Goal: Book appointment/travel/reservation

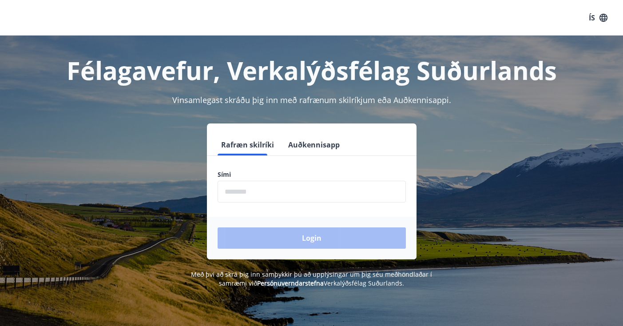
click at [296, 147] on button "Auðkennisapp" at bounding box center [314, 144] width 59 height 21
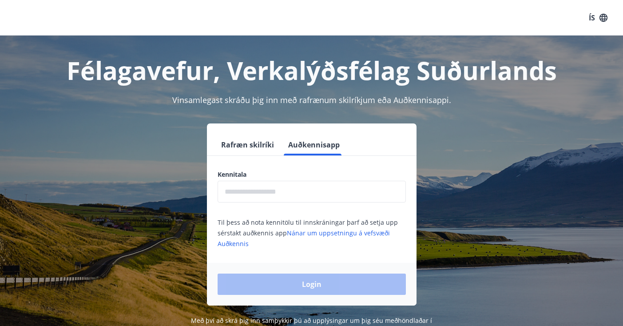
click at [278, 181] on input "text" at bounding box center [311, 192] width 188 height 22
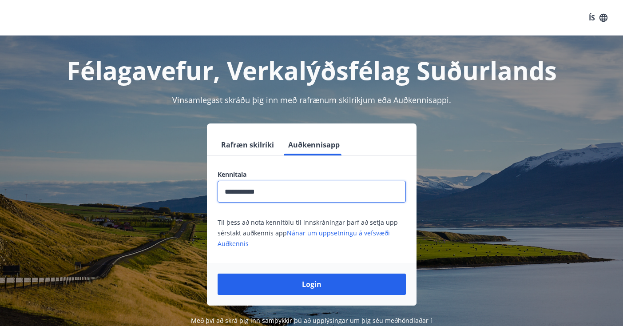
type input "**********"
click at [311, 284] on button "Login" at bounding box center [311, 283] width 188 height 21
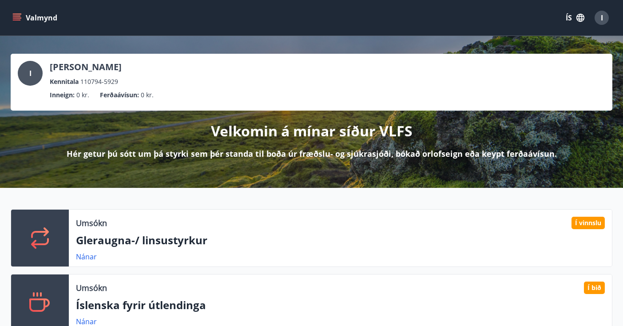
drag, startPoint x: 0, startPoint y: 0, endPoint x: 232, endPoint y: 66, distance: 240.8
click at [276, 174] on div "I [PERSON_NAME] Kennitala 110794-5929 Inneign : 0 kr. Ferðaávísun : 0 kr. Velko…" at bounding box center [311, 112] width 623 height 152
click at [575, 19] on icon "button" at bounding box center [580, 18] width 10 height 10
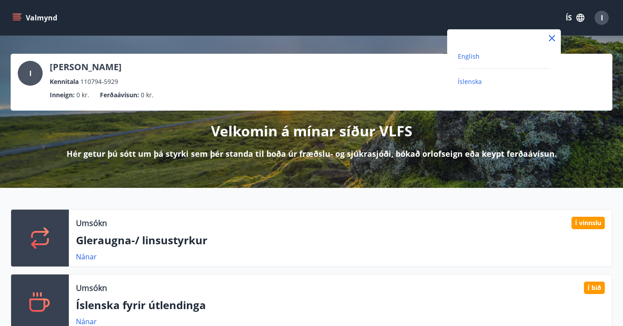
click at [478, 56] on span "English" at bounding box center [469, 56] width 22 height 8
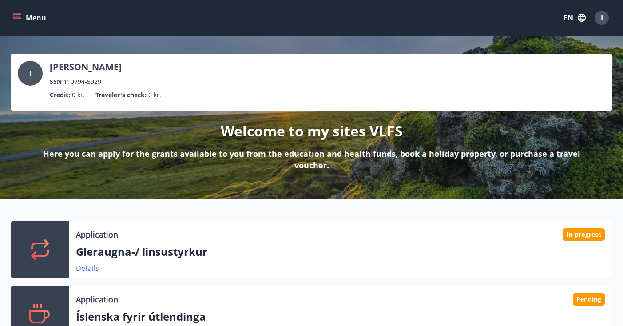
click at [16, 17] on icon "menu" at bounding box center [16, 17] width 9 height 9
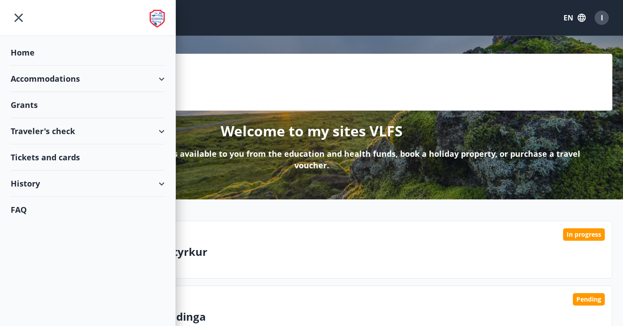
click at [44, 78] on div "Accommodations" at bounding box center [88, 79] width 154 height 26
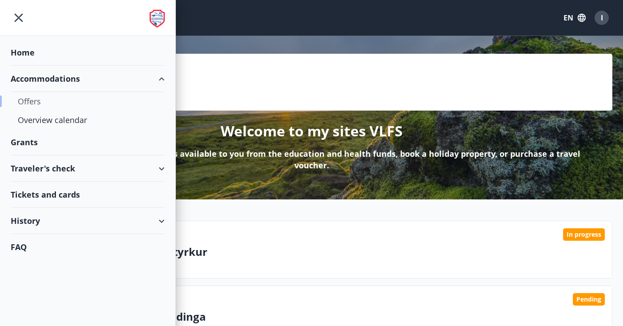
click at [33, 103] on div "Offers" at bounding box center [88, 101] width 140 height 19
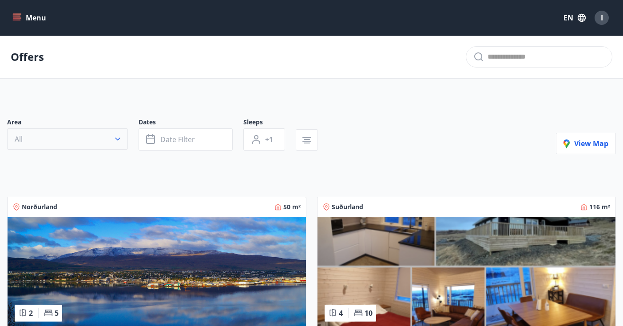
click at [42, 136] on button "All" at bounding box center [67, 138] width 121 height 21
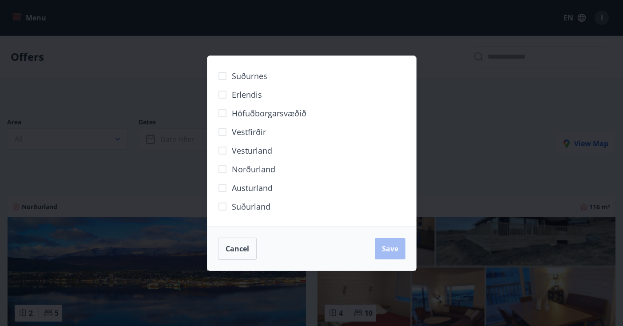
click at [289, 118] on span "Höfuðborgarsvæðið" at bounding box center [269, 113] width 75 height 12
click at [385, 251] on span "Save" at bounding box center [390, 249] width 16 height 10
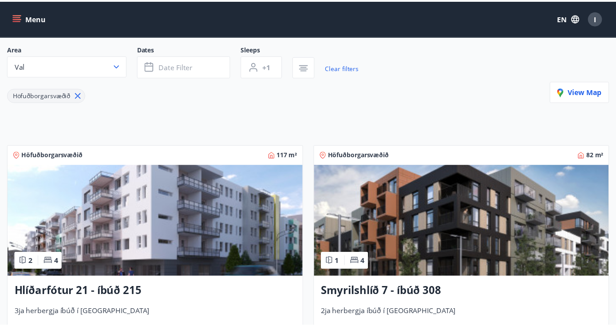
scroll to position [257, 0]
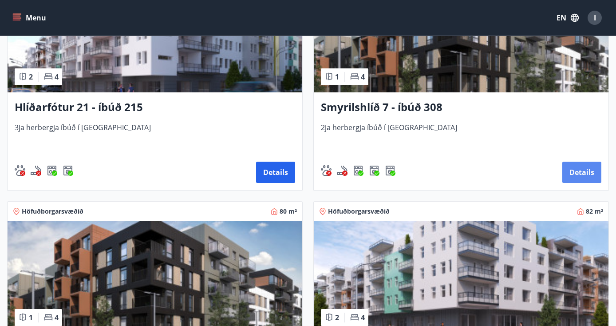
click at [582, 168] on button "Details" at bounding box center [581, 172] width 39 height 21
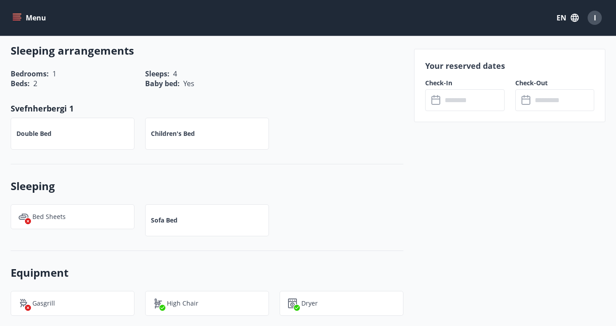
scroll to position [349, 0]
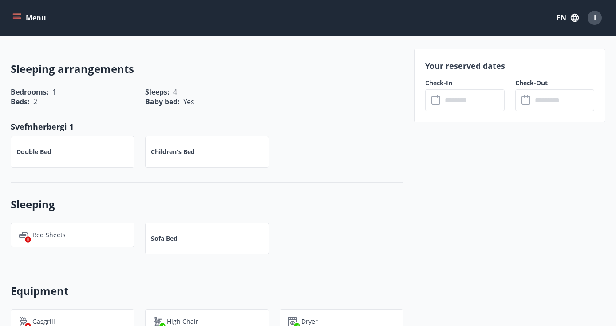
click at [457, 101] on input "text" at bounding box center [473, 100] width 62 height 22
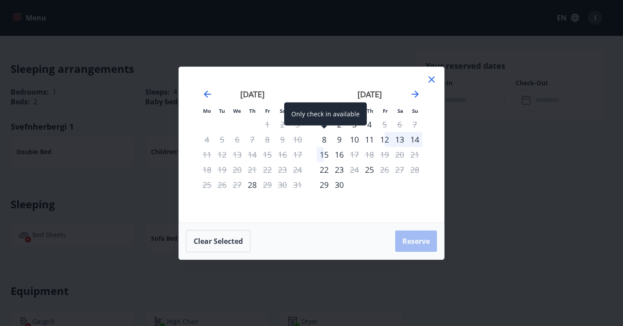
click at [320, 142] on div "8" at bounding box center [323, 139] width 15 height 15
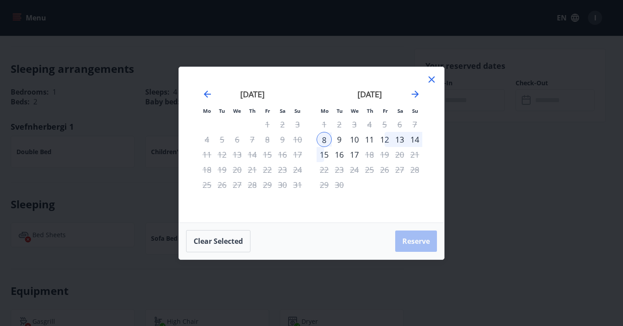
click at [417, 141] on div "14" at bounding box center [414, 139] width 15 height 15
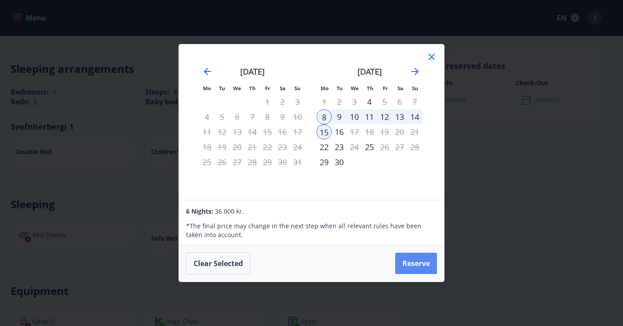
click at [411, 265] on button "Reserve" at bounding box center [416, 263] width 42 height 21
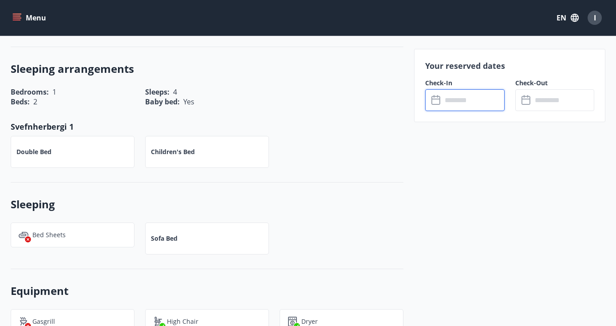
type input "******"
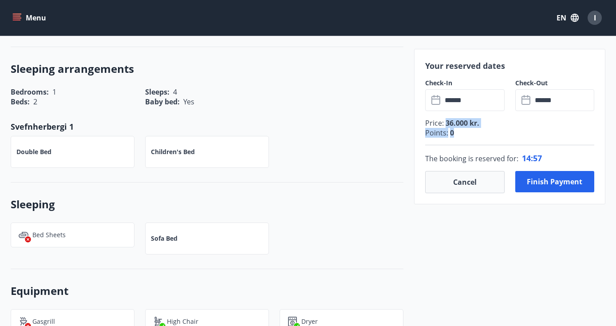
drag, startPoint x: 443, startPoint y: 122, endPoint x: 484, endPoint y: 129, distance: 41.4
click at [483, 129] on div "Price : 36.000 kr. Points : 0" at bounding box center [509, 131] width 169 height 27
click at [560, 101] on input "******" at bounding box center [563, 100] width 62 height 22
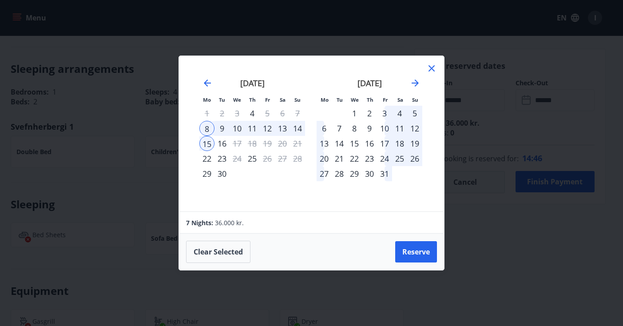
click at [280, 130] on div "13" at bounding box center [282, 128] width 15 height 15
click at [432, 67] on icon at bounding box center [431, 68] width 11 height 11
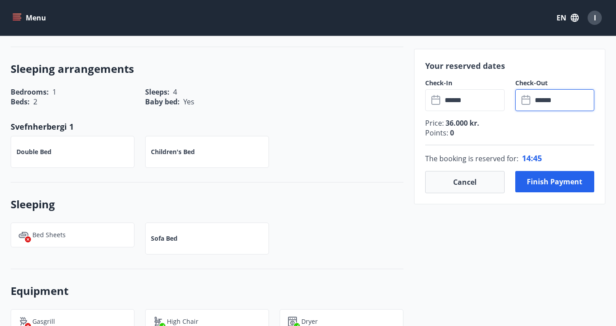
click at [450, 102] on input "******" at bounding box center [473, 100] width 62 height 22
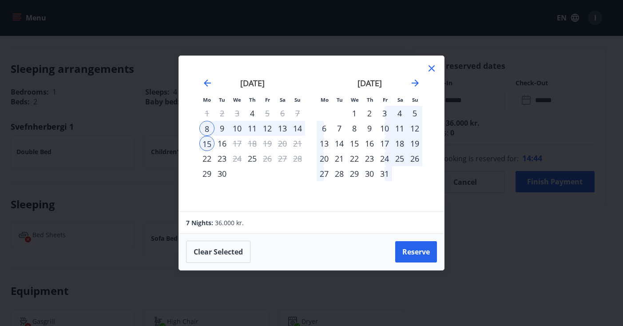
click at [206, 127] on div "8" at bounding box center [206, 128] width 15 height 15
click at [280, 128] on div "13" at bounding box center [282, 128] width 15 height 15
click at [432, 69] on icon at bounding box center [431, 68] width 6 height 6
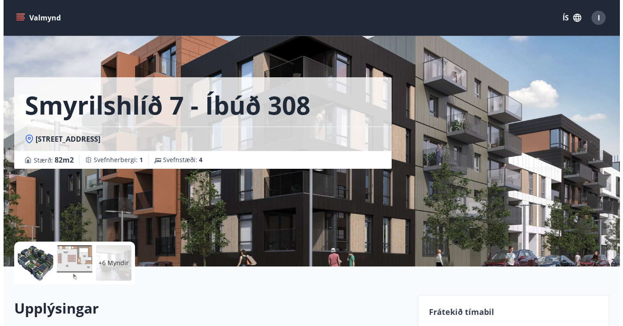
scroll to position [194, 0]
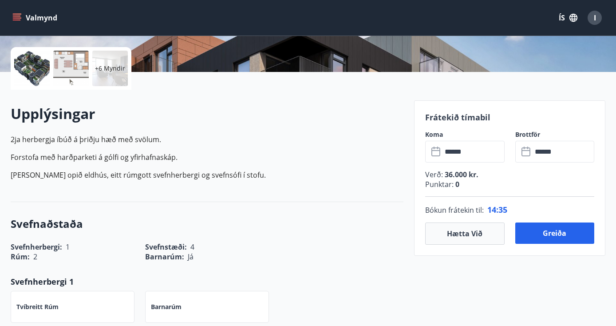
click at [564, 11] on button "ÍS" at bounding box center [568, 18] width 28 height 16
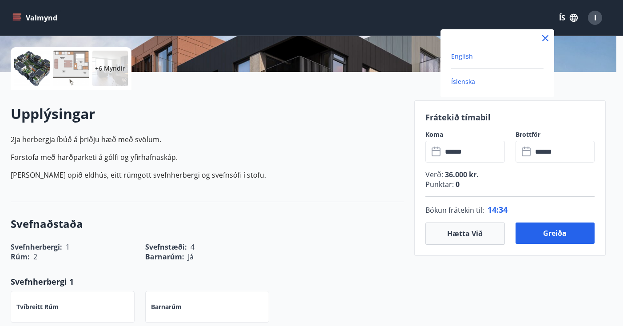
click at [453, 59] on span "English" at bounding box center [462, 56] width 22 height 8
type input "******"
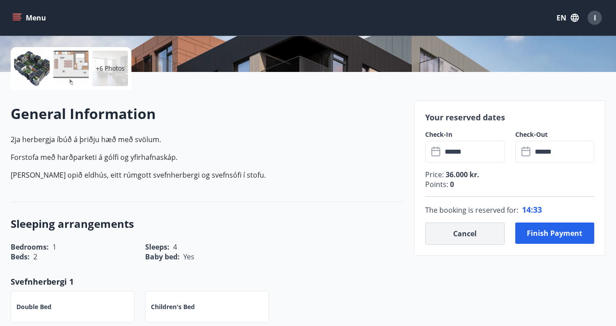
click at [461, 233] on button "Cancel" at bounding box center [464, 233] width 79 height 22
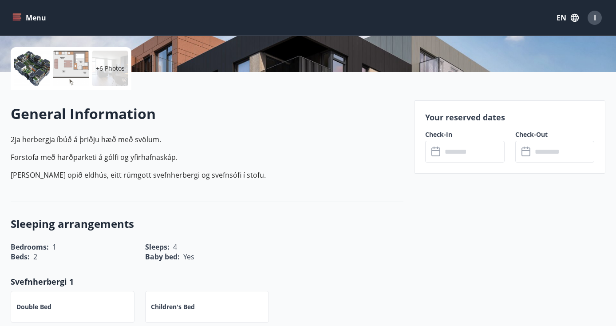
click at [471, 152] on input "text" at bounding box center [473, 152] width 62 height 22
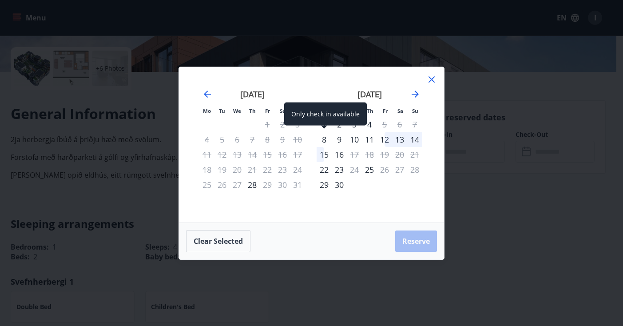
click at [319, 137] on div "8" at bounding box center [323, 139] width 15 height 15
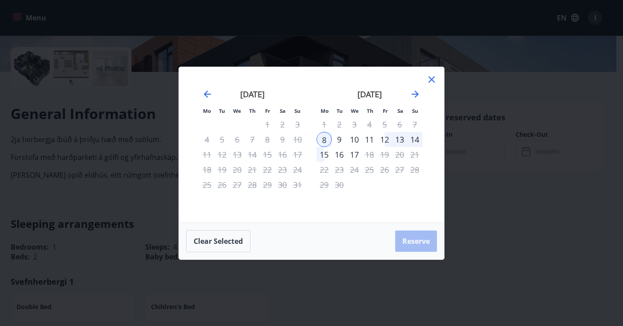
click at [398, 140] on div "13" at bounding box center [399, 139] width 15 height 15
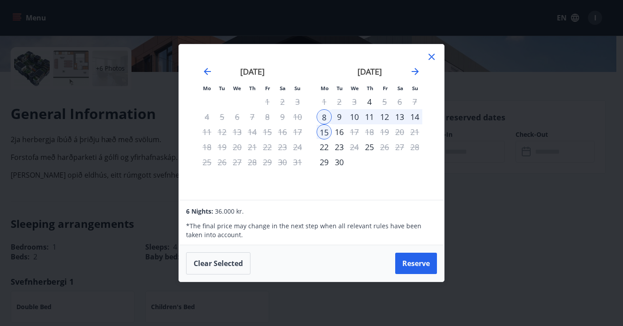
click at [432, 52] on icon at bounding box center [431, 56] width 11 height 11
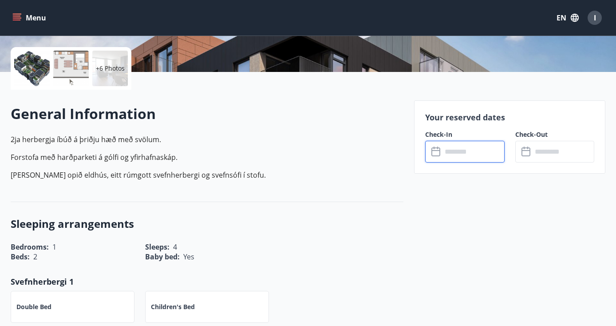
click at [460, 150] on input "text" at bounding box center [473, 152] width 62 height 22
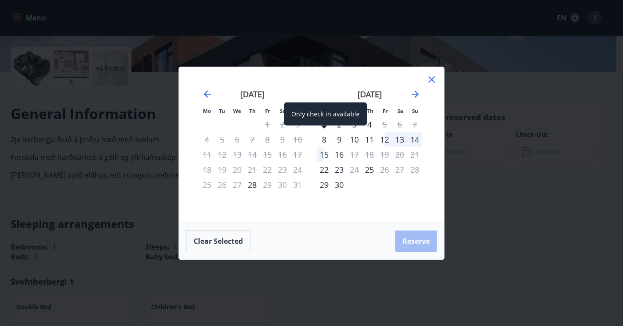
click at [324, 139] on div "8" at bounding box center [323, 139] width 15 height 15
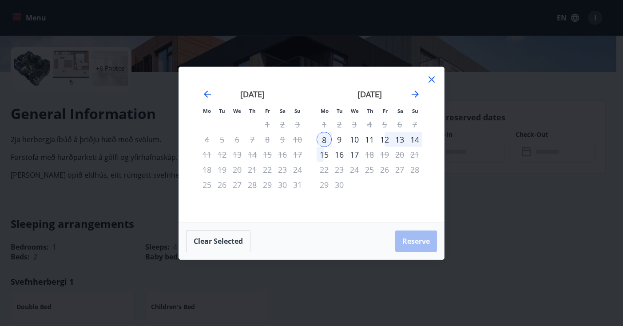
click at [383, 140] on div "12" at bounding box center [384, 139] width 15 height 15
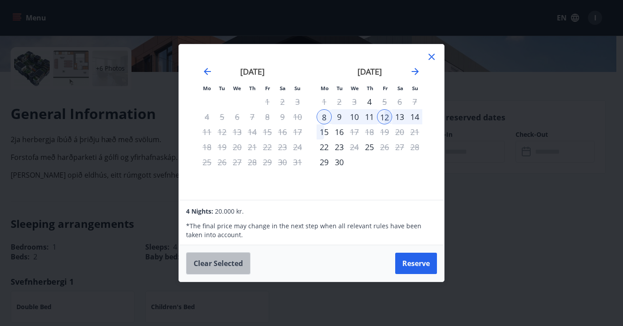
click at [224, 265] on button "Clear selected" at bounding box center [218, 263] width 64 height 22
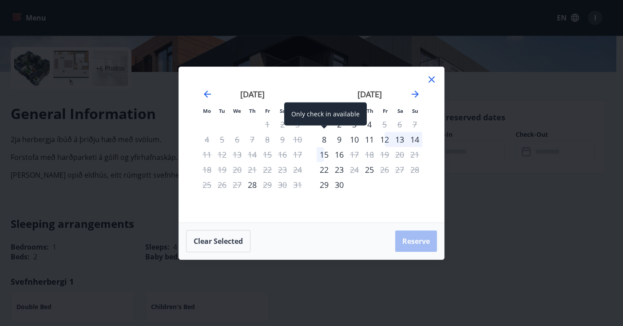
click at [326, 140] on div "8" at bounding box center [323, 139] width 15 height 15
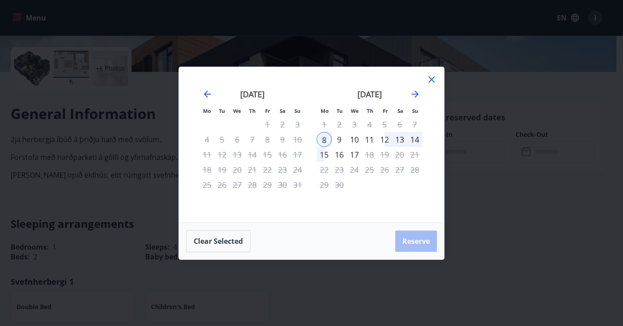
click at [397, 137] on div "13" at bounding box center [399, 139] width 15 height 15
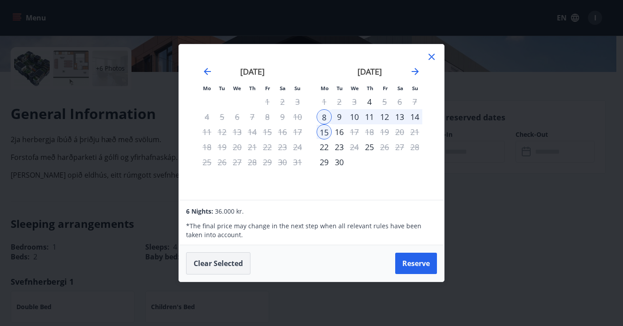
click at [242, 266] on button "Clear selected" at bounding box center [218, 263] width 64 height 22
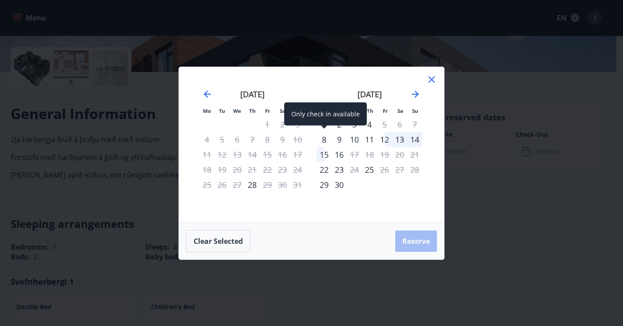
click at [324, 138] on div "8" at bounding box center [323, 139] width 15 height 15
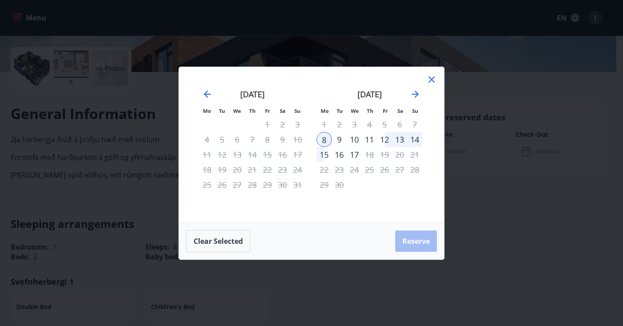
click at [399, 140] on div "13" at bounding box center [399, 139] width 15 height 15
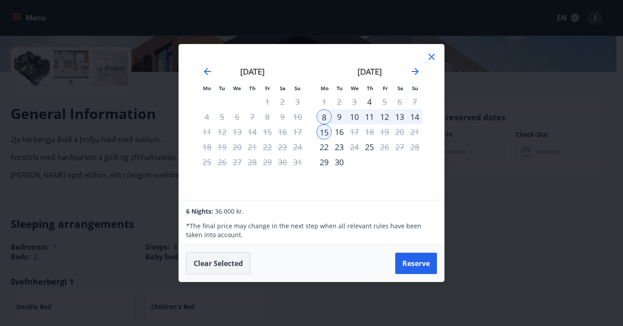
click at [237, 260] on button "Clear selected" at bounding box center [218, 263] width 64 height 22
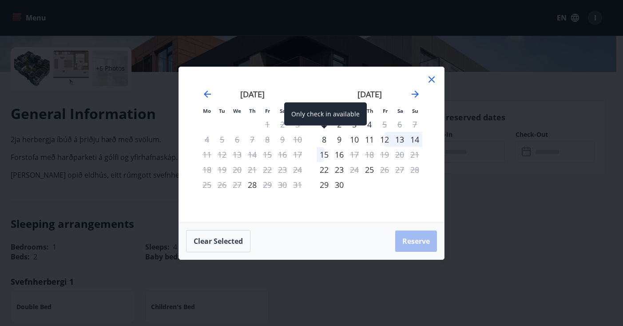
click at [323, 138] on div "8" at bounding box center [323, 139] width 15 height 15
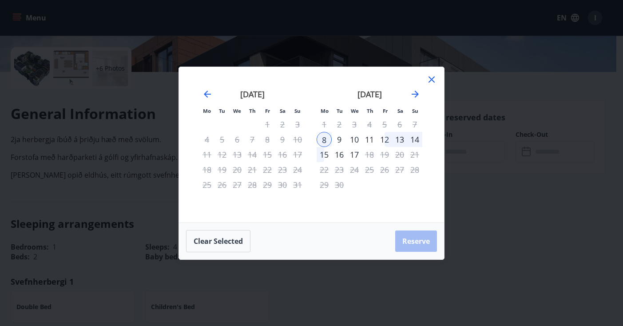
click at [417, 138] on div "14" at bounding box center [414, 139] width 15 height 15
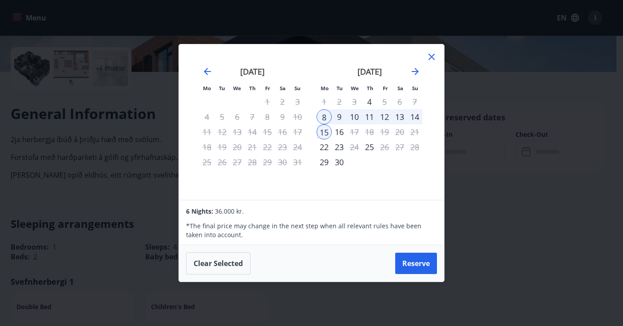
click at [429, 58] on icon at bounding box center [431, 56] width 11 height 11
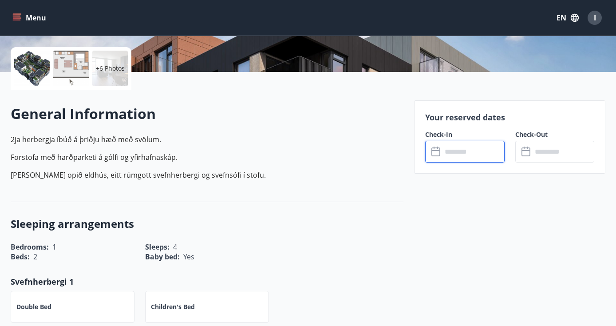
click at [438, 158] on div "​ ​" at bounding box center [464, 152] width 79 height 22
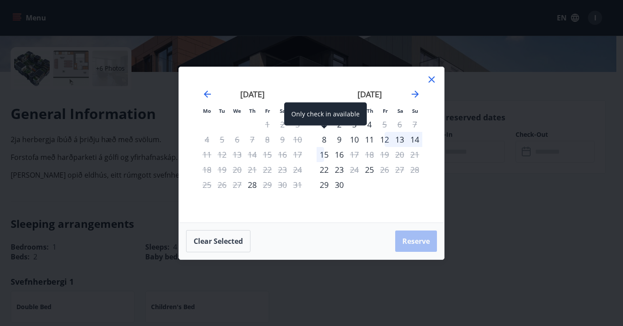
click at [328, 140] on div "8" at bounding box center [323, 139] width 15 height 15
click at [324, 142] on div "8" at bounding box center [323, 139] width 15 height 15
click at [238, 241] on button "Clear selected" at bounding box center [218, 241] width 64 height 22
click at [323, 140] on div "8" at bounding box center [323, 139] width 15 height 15
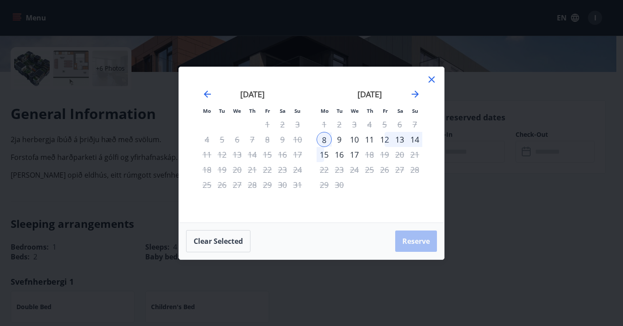
click at [386, 138] on div "12" at bounding box center [384, 139] width 15 height 15
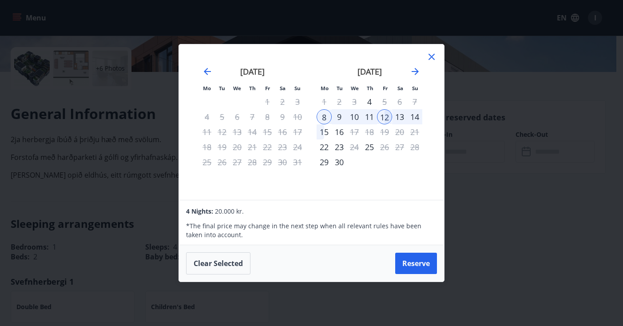
click at [431, 55] on icon at bounding box center [431, 56] width 11 height 11
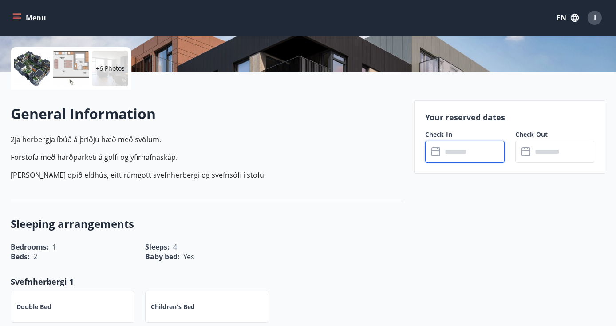
click at [444, 133] on label "Check-In" at bounding box center [464, 134] width 79 height 9
click at [444, 149] on input "text" at bounding box center [473, 152] width 62 height 22
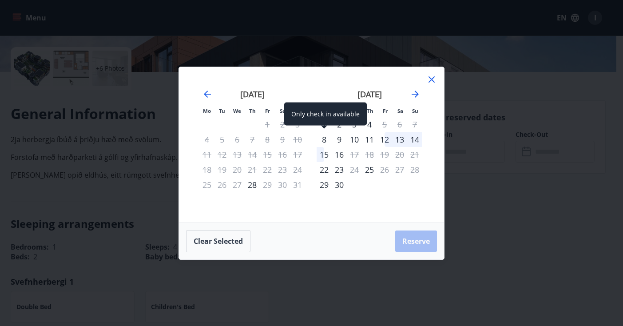
click at [326, 139] on div "8" at bounding box center [323, 139] width 15 height 15
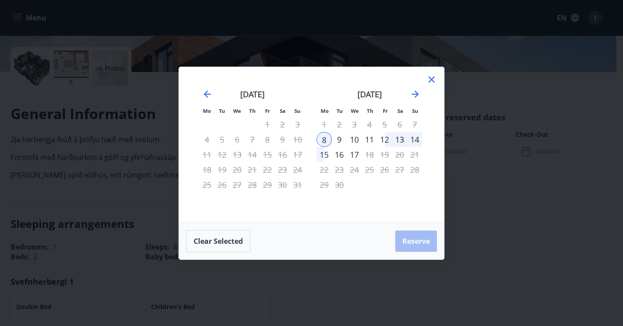
click at [338, 152] on div "16" at bounding box center [339, 154] width 15 height 15
